Goal: Information Seeking & Learning: Learn about a topic

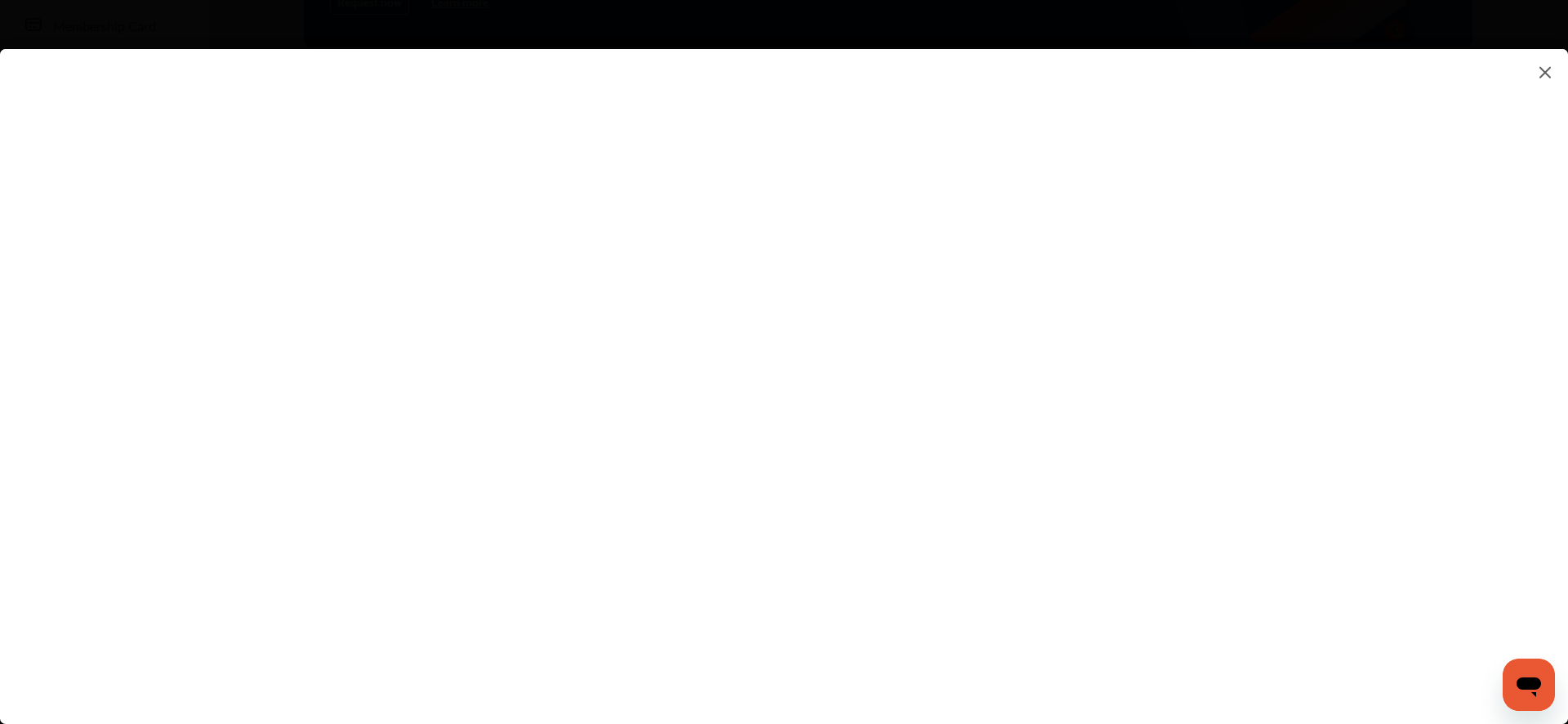
scroll to position [260, 0]
click at [1298, 358] on flutter-view at bounding box center [784, 370] width 1568 height 643
click at [1363, 366] on flutter-view at bounding box center [784, 370] width 1568 height 643
click at [1547, 75] on img at bounding box center [1545, 72] width 20 height 21
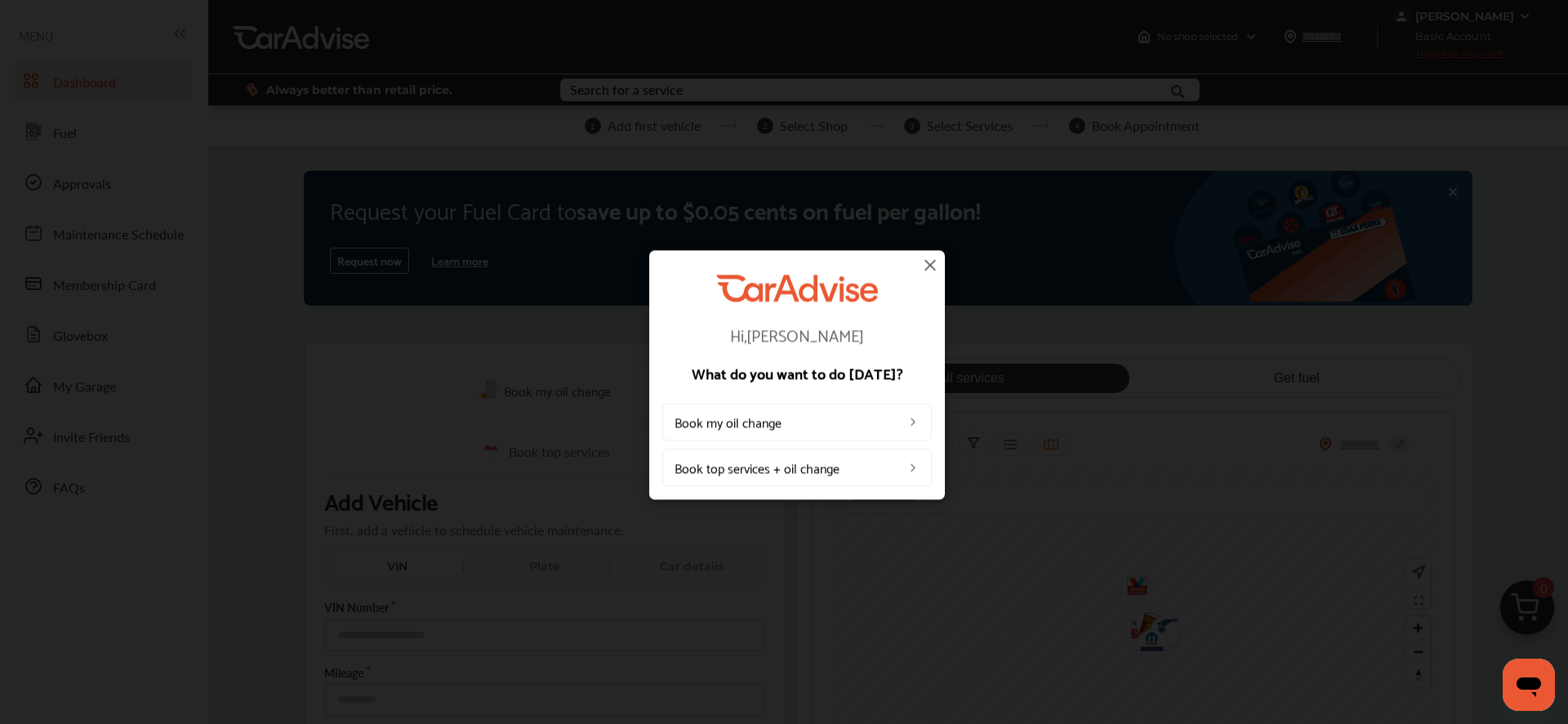
click at [933, 271] on img at bounding box center [930, 265] width 20 height 20
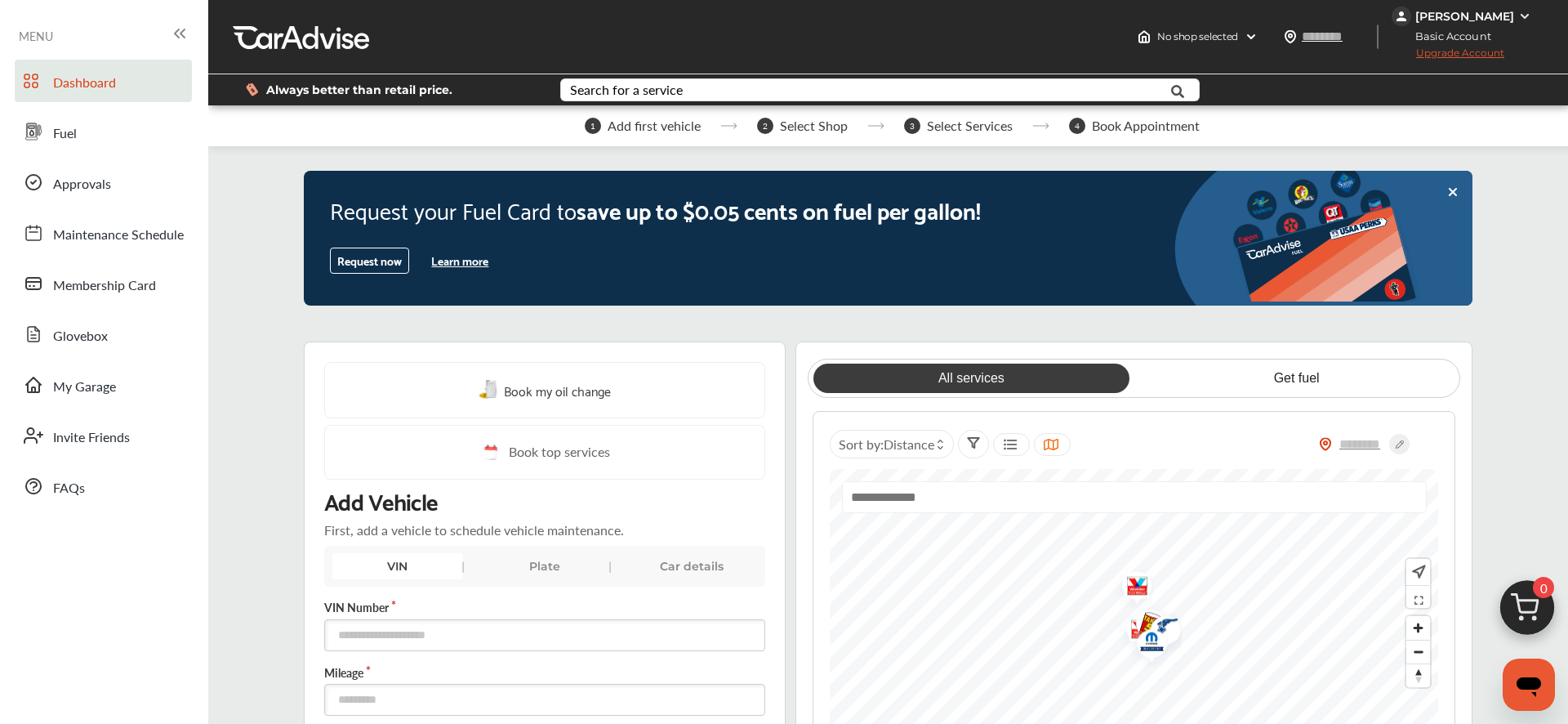
click at [462, 262] on button "Learn more" at bounding box center [460, 260] width 70 height 24
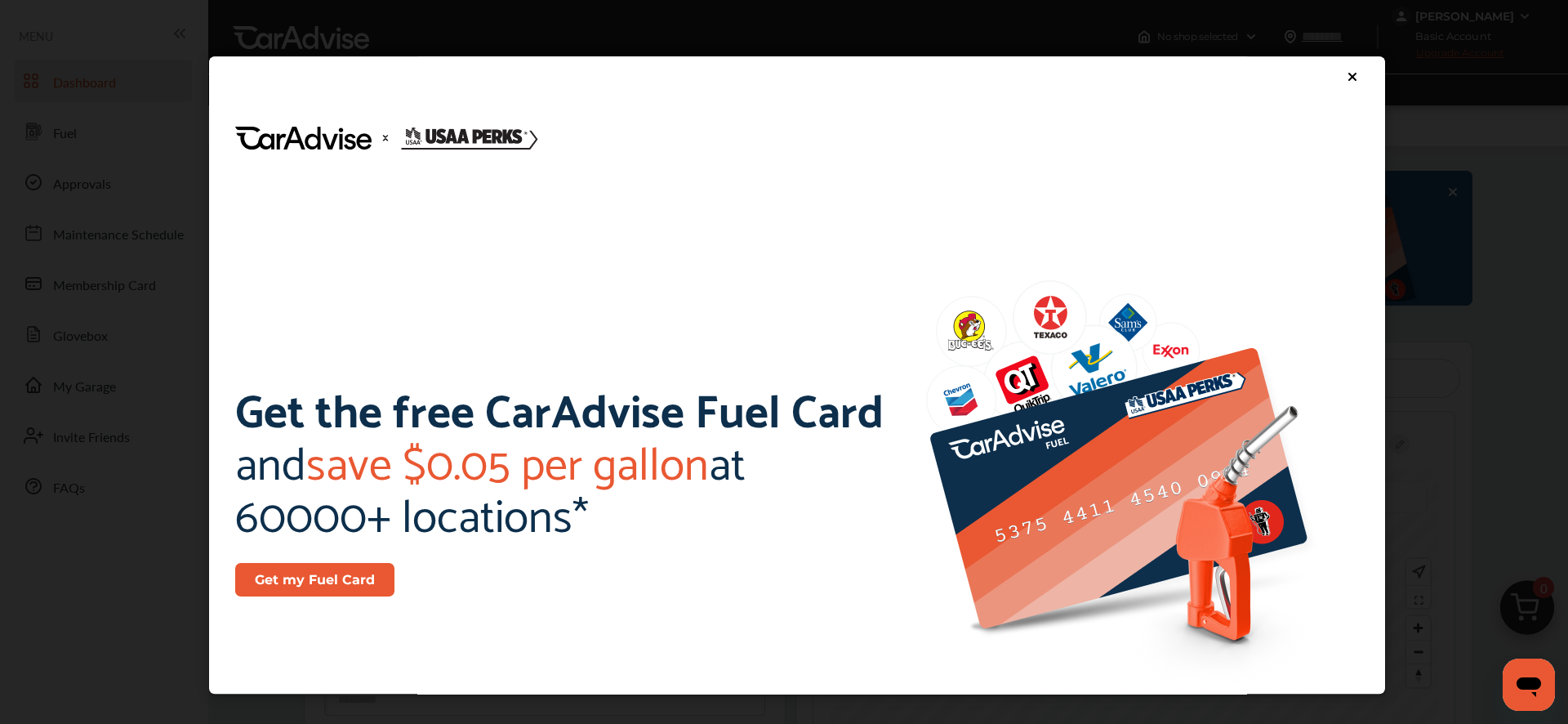
click at [1346, 75] on icon at bounding box center [1352, 77] width 13 height 13
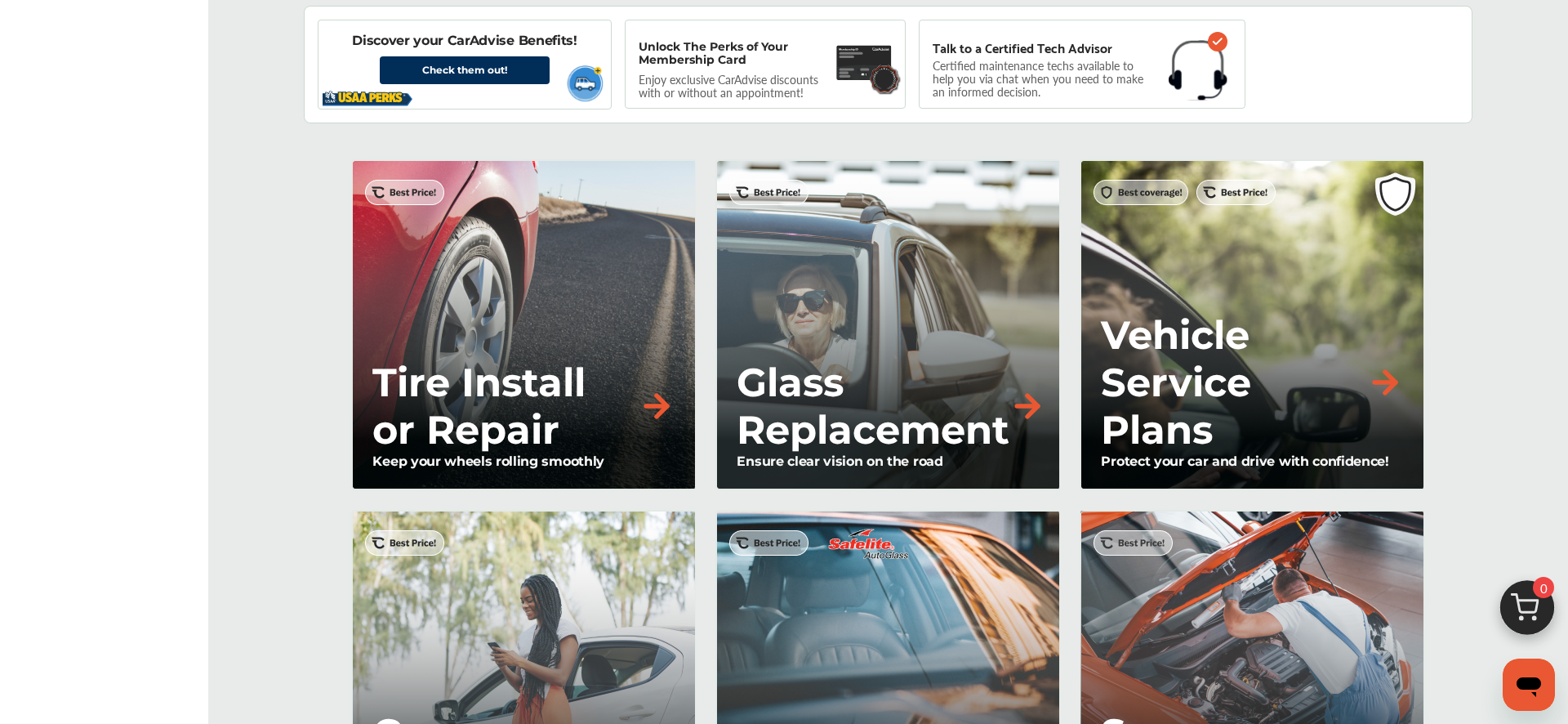
scroll to position [1156, 0]
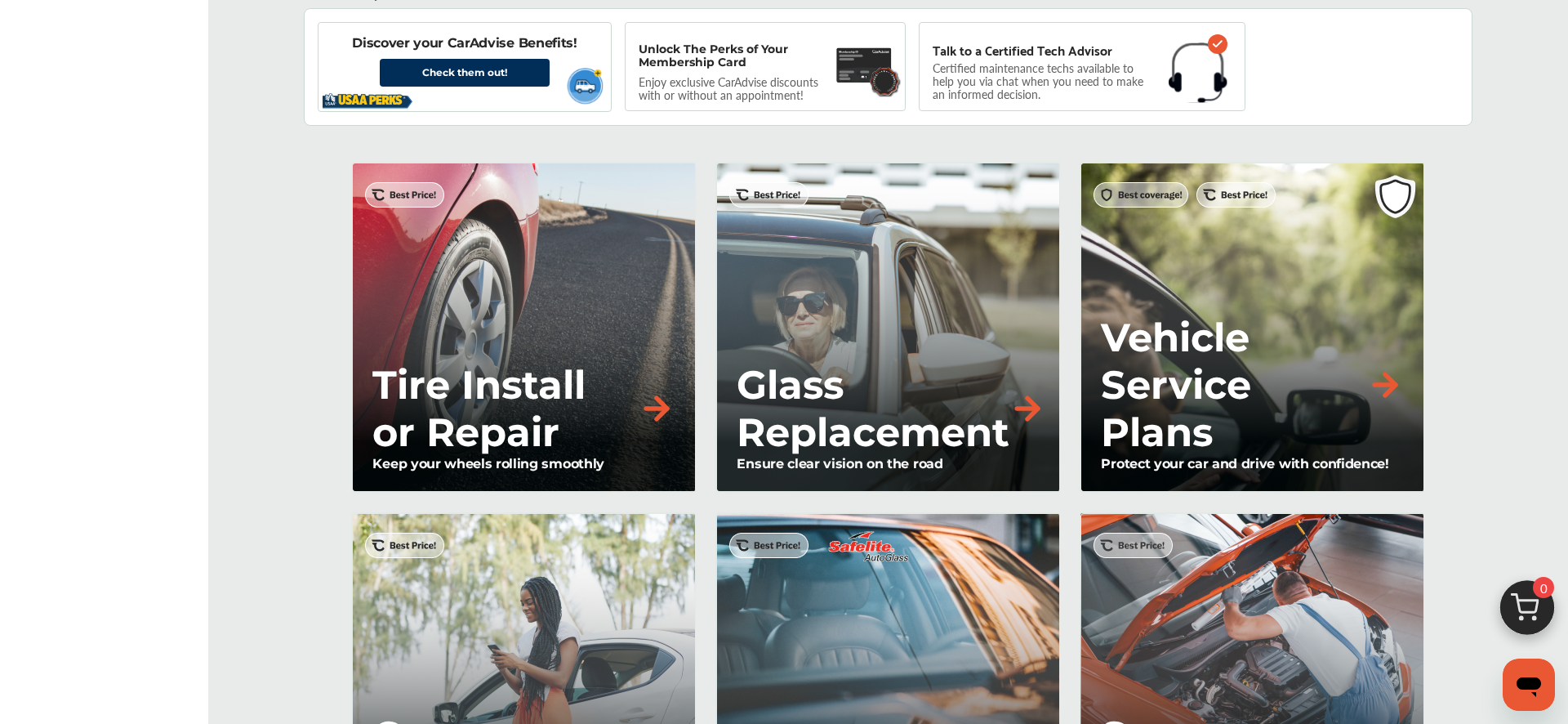
click at [645, 405] on img at bounding box center [657, 409] width 36 height 36
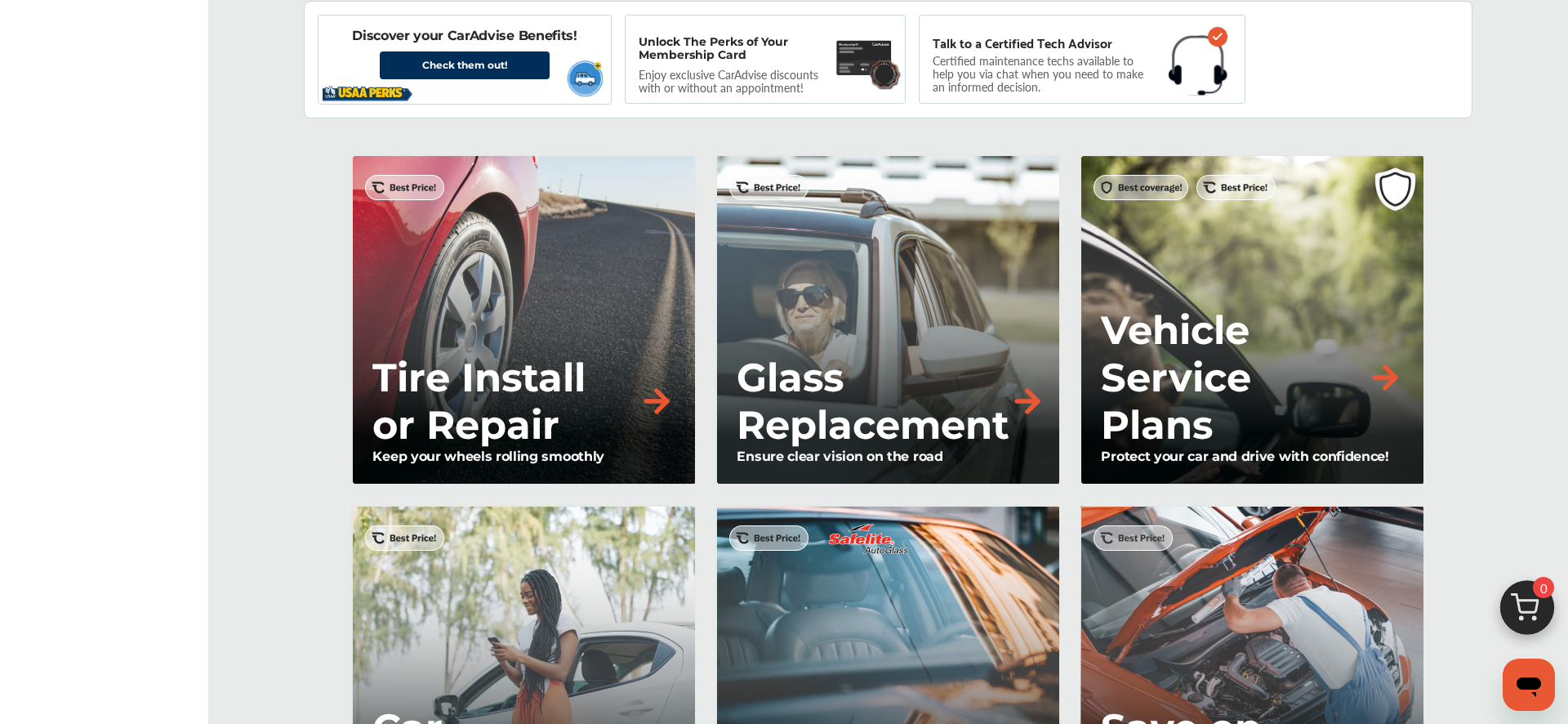
click at [514, 286] on div "Tire Install or Repair Keep your wheels rolling smoothly" at bounding box center [523, 320] width 345 height 331
click at [646, 395] on img at bounding box center [657, 402] width 36 height 36
click at [509, 435] on p "Tire Install or Repair" at bounding box center [505, 401] width 266 height 95
click at [412, 203] on div "Tire Install or Repair Keep your wheels rolling smoothly" at bounding box center [523, 320] width 345 height 331
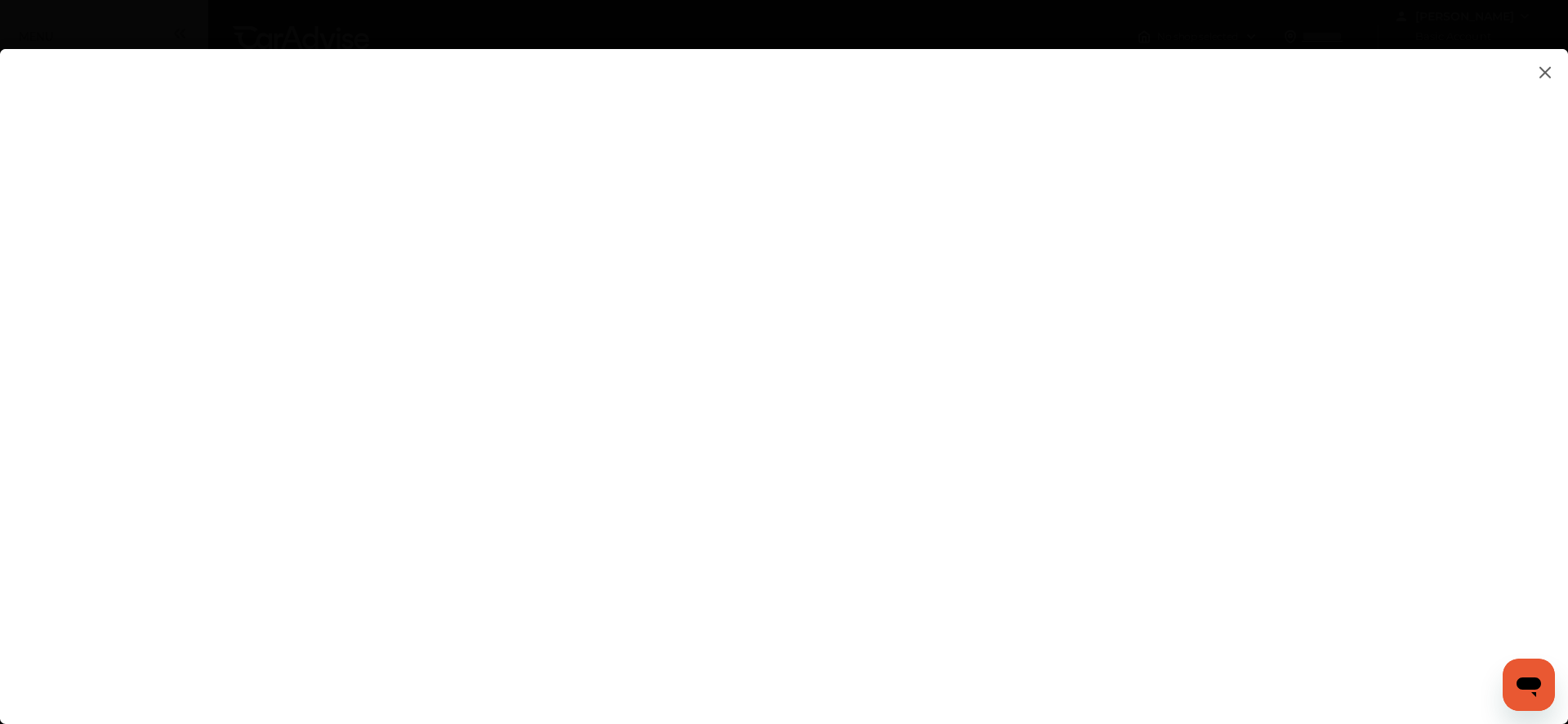
click at [1539, 71] on img at bounding box center [1545, 72] width 20 height 21
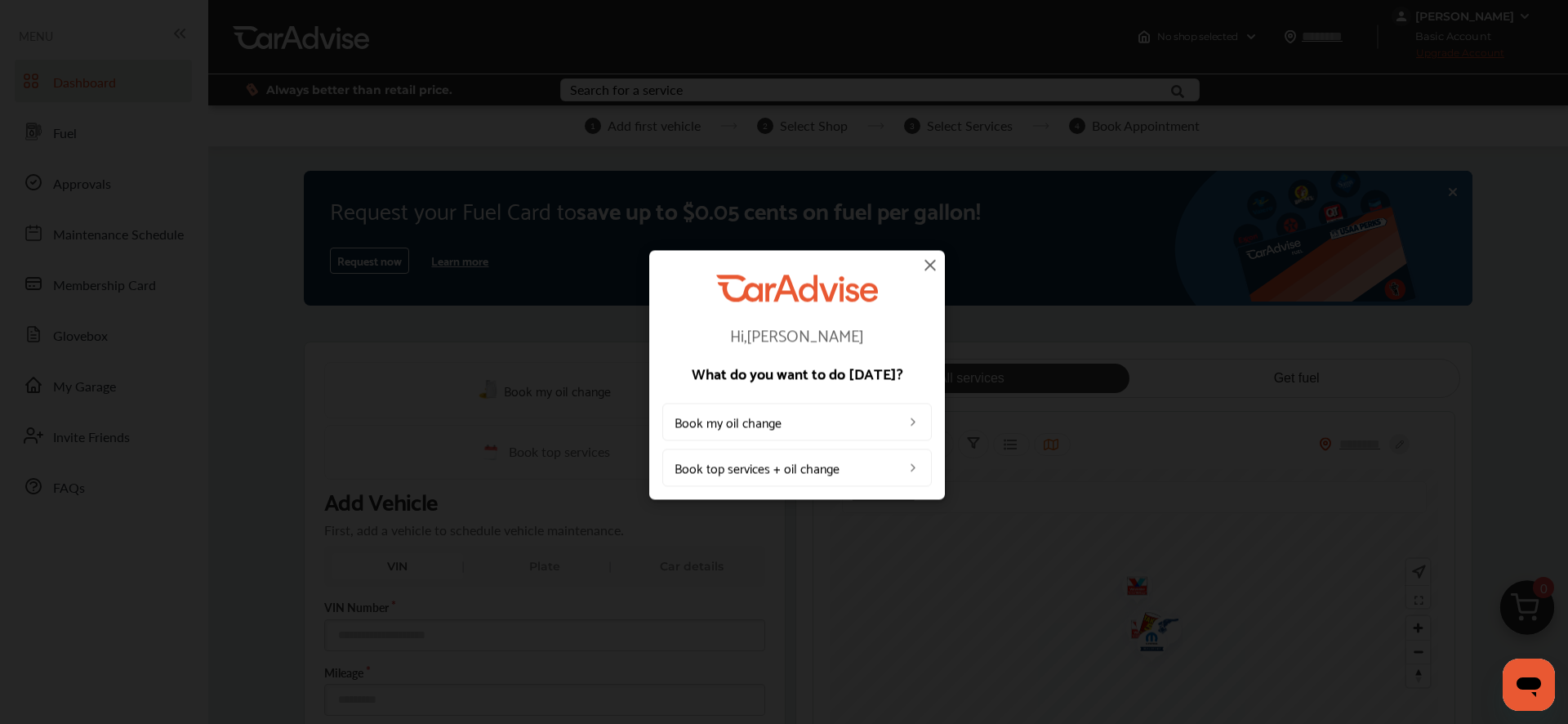
drag, startPoint x: 1041, startPoint y: 207, endPoint x: 1026, endPoint y: 205, distance: 15.1
click at [1039, 207] on div "Hi, [PERSON_NAME] What do you want to do [DATE]? Book my oil change Book top se…" at bounding box center [797, 375] width 1594 height 750
click at [933, 269] on img at bounding box center [930, 265] width 20 height 20
